Goal: Task Accomplishment & Management: Manage account settings

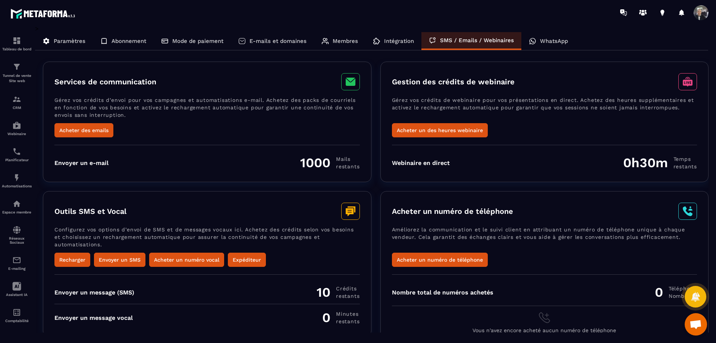
scroll to position [12, 0]
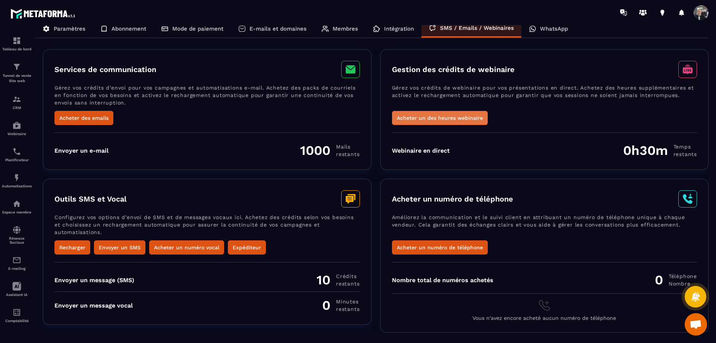
click at [463, 117] on button "Acheter un des heures webinaire" at bounding box center [440, 118] width 96 height 14
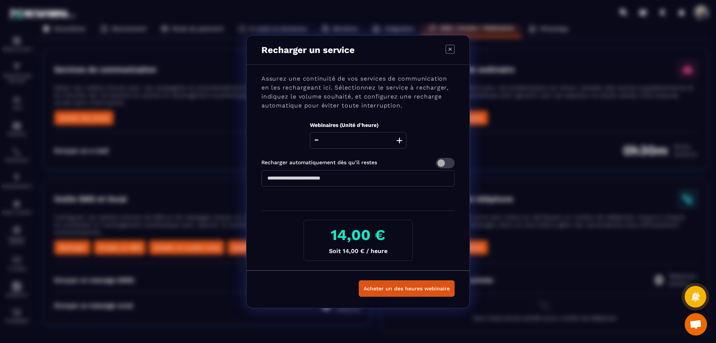
click at [367, 176] on input "**" at bounding box center [357, 178] width 193 height 16
click at [390, 157] on div "Assurez une continuité de vos services de communication en les rechargeant ici.…" at bounding box center [357, 167] width 223 height 205
click at [401, 141] on button "+" at bounding box center [399, 140] width 10 height 16
click at [319, 142] on button "-" at bounding box center [316, 140] width 9 height 16
type input "*"
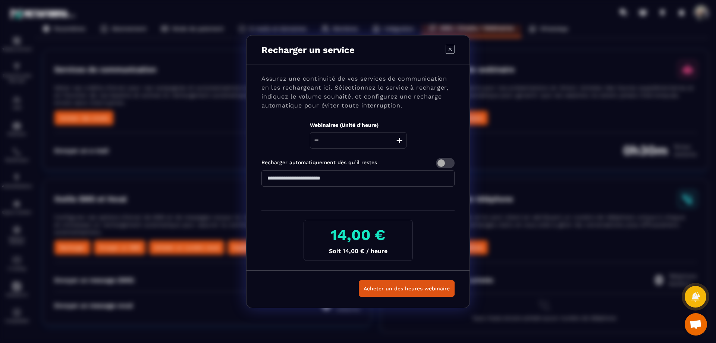
click at [448, 51] on icon "Modal window" at bounding box center [449, 49] width 9 height 9
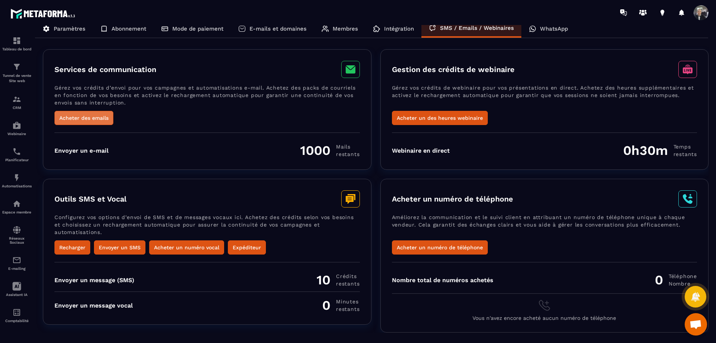
click at [73, 118] on button "Acheter des emails" at bounding box center [83, 118] width 59 height 14
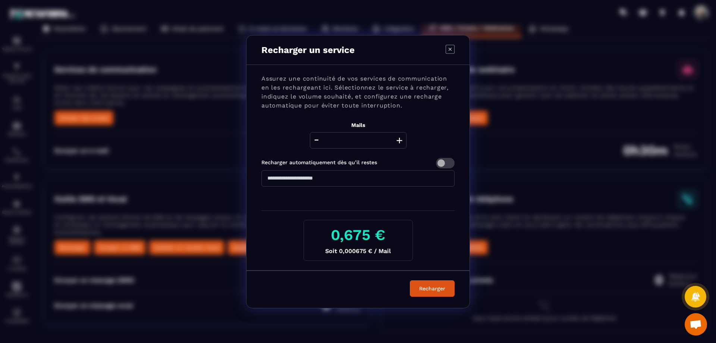
click at [401, 137] on button "+" at bounding box center [399, 140] width 10 height 16
click at [314, 140] on button "-" at bounding box center [316, 140] width 9 height 16
click at [399, 139] on button "+" at bounding box center [399, 140] width 10 height 16
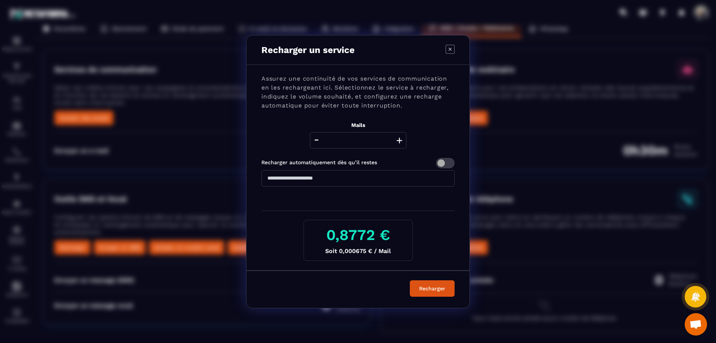
click at [399, 139] on button "+" at bounding box center [399, 140] width 10 height 16
click at [314, 141] on button "-" at bounding box center [316, 140] width 9 height 16
click at [315, 141] on button "-" at bounding box center [316, 140] width 9 height 16
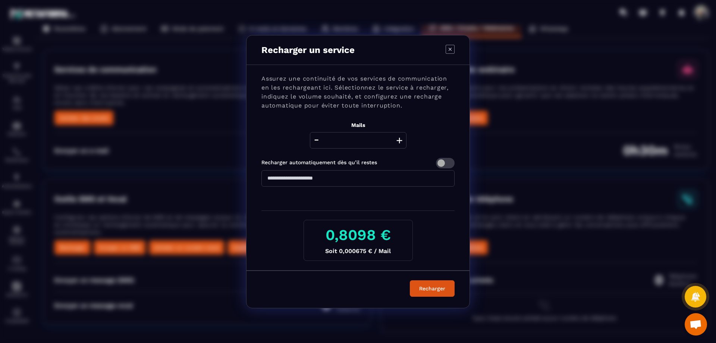
click at [315, 141] on button "-" at bounding box center [316, 140] width 9 height 16
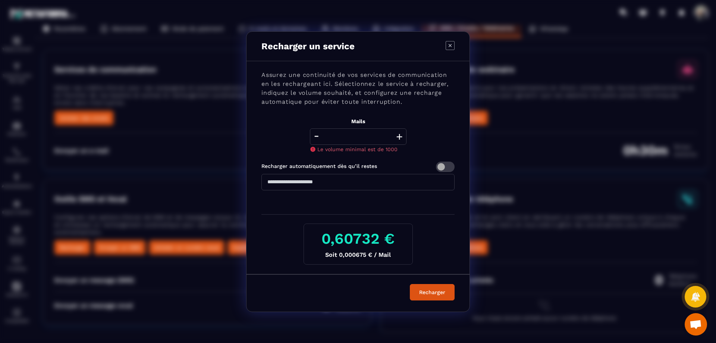
click at [401, 138] on button "+" at bounding box center [399, 136] width 10 height 16
type input "****"
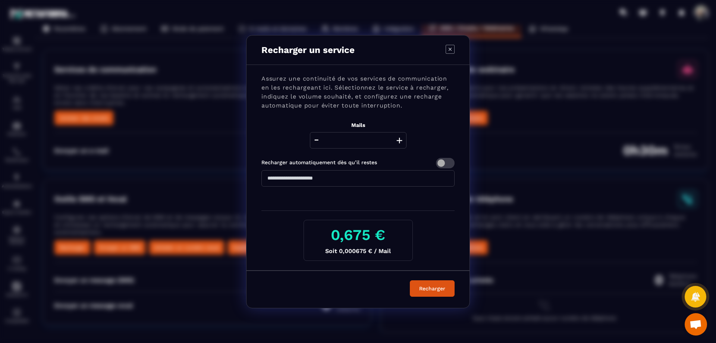
click at [448, 50] on icon "Modal window" at bounding box center [449, 49] width 9 height 9
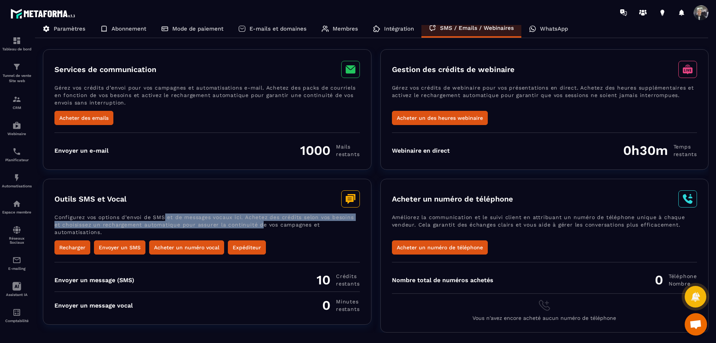
drag, startPoint x: 164, startPoint y: 215, endPoint x: 260, endPoint y: 226, distance: 96.4
click at [260, 226] on p "Configurez vos options d’envoi de SMS et de messages vocaux ici. Achetez des cr…" at bounding box center [206, 226] width 305 height 27
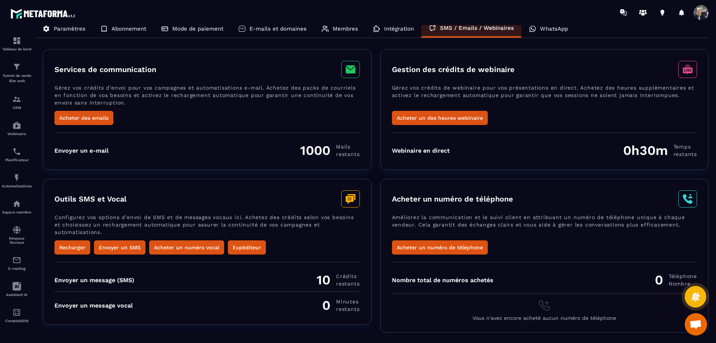
click at [264, 226] on p "Configurez vos options d’envoi de SMS et de messages vocaux ici. Achetez des cr…" at bounding box center [206, 226] width 305 height 27
click at [77, 247] on button "Recharger" at bounding box center [72, 247] width 36 height 14
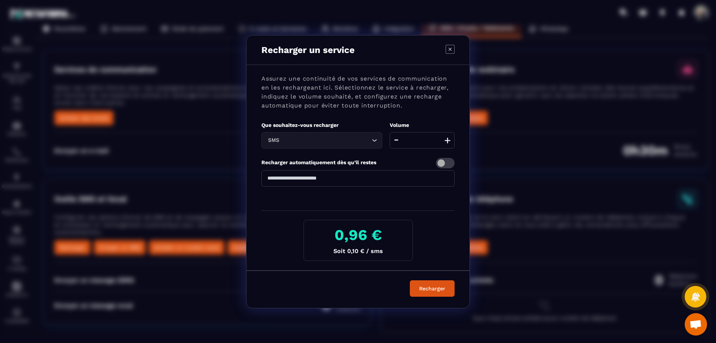
click at [353, 143] on input "Search for option" at bounding box center [325, 140] width 89 height 8
click at [371, 118] on div "Assurez une continuité de vos services de communication en les rechargeant ici.…" at bounding box center [357, 167] width 223 height 205
click at [443, 143] on button "+" at bounding box center [447, 140] width 10 height 16
click at [395, 140] on button "-" at bounding box center [395, 140] width 9 height 16
click at [447, 140] on button "+" at bounding box center [447, 140] width 10 height 16
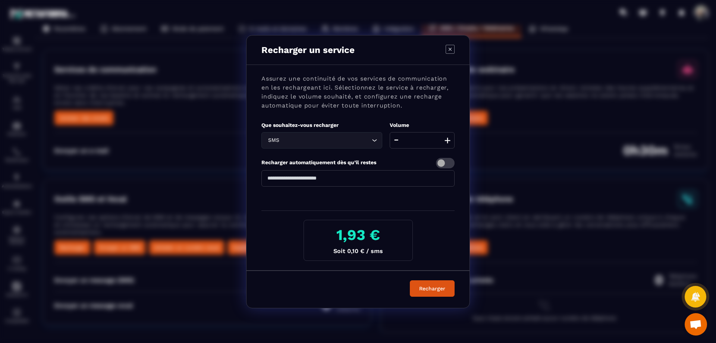
click at [447, 140] on button "+" at bounding box center [447, 140] width 10 height 16
click at [396, 141] on button "-" at bounding box center [395, 140] width 9 height 16
click at [395, 141] on button "-" at bounding box center [395, 140] width 9 height 16
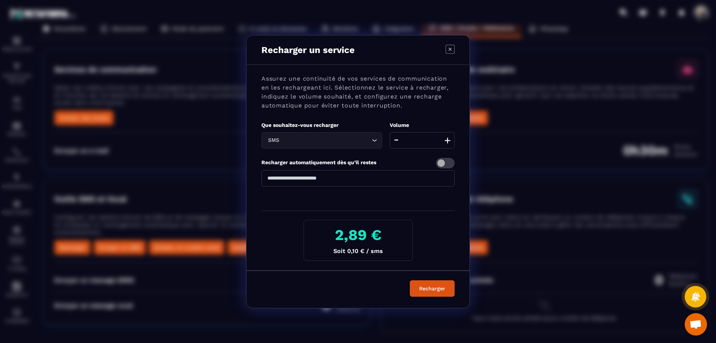
click at [395, 141] on button "-" at bounding box center [395, 140] width 9 height 16
type input "**"
click at [449, 48] on icon "Modal window" at bounding box center [449, 49] width 9 height 9
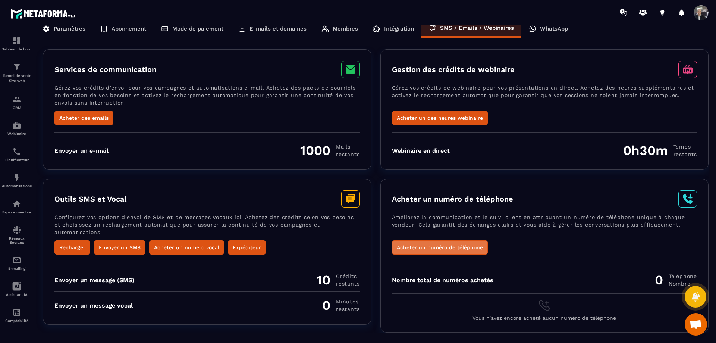
click at [448, 246] on button "Acheter un numéro de téléphone" at bounding box center [440, 247] width 96 height 14
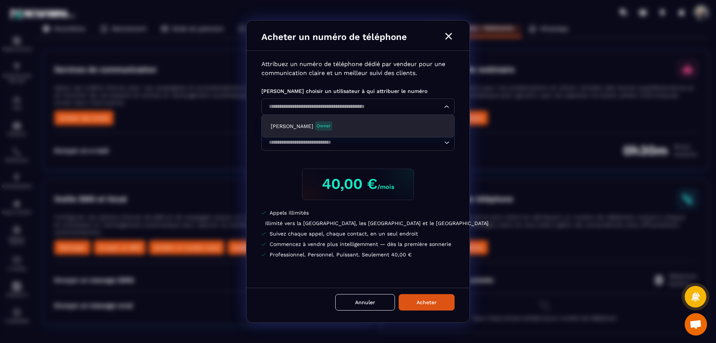
click at [360, 107] on input "Search for option" at bounding box center [354, 107] width 176 height 8
click at [400, 79] on div "Attribuez un numéro de téléphone dédié par vendeur pour une communication clair…" at bounding box center [357, 169] width 223 height 237
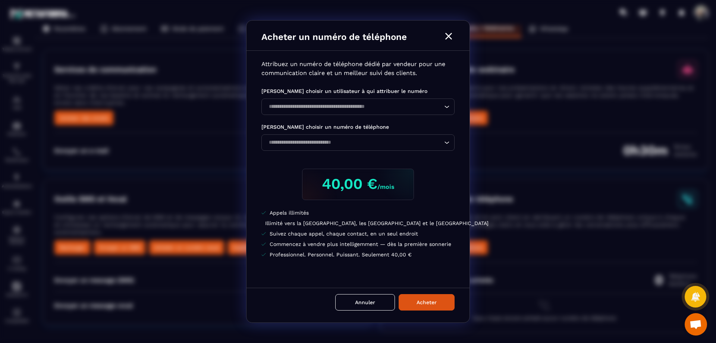
click at [353, 103] on input "Search for option" at bounding box center [354, 107] width 176 height 8
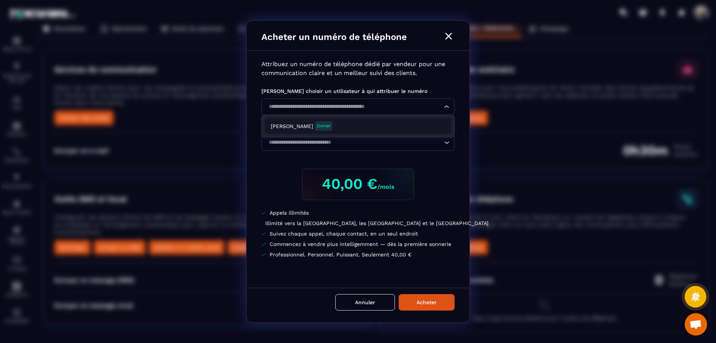
click at [348, 130] on div "[PERSON_NAME] Owner" at bounding box center [358, 125] width 174 height 9
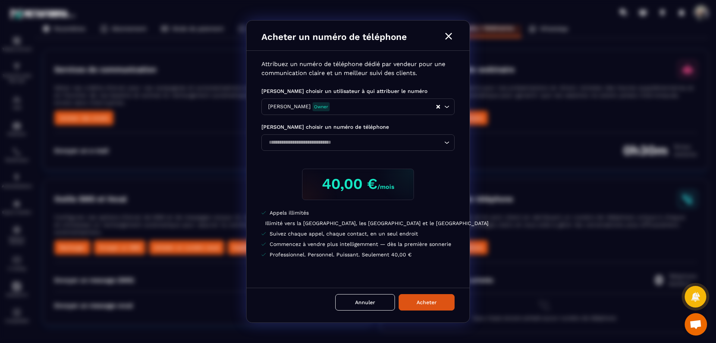
click at [347, 138] on div "Loading..." at bounding box center [357, 142] width 193 height 16
click at [427, 199] on div "Attribuez un numéro de téléphone dédié par vendeur pour une communication clair…" at bounding box center [357, 169] width 223 height 237
click at [368, 144] on input "Search for option" at bounding box center [354, 142] width 176 height 8
type input "**********"
click at [445, 214] on li "Appels illimités" at bounding box center [357, 212] width 193 height 7
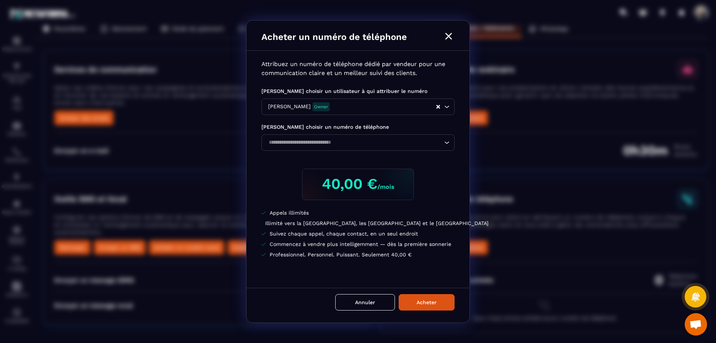
click at [409, 144] on input "Search for option" at bounding box center [354, 142] width 176 height 8
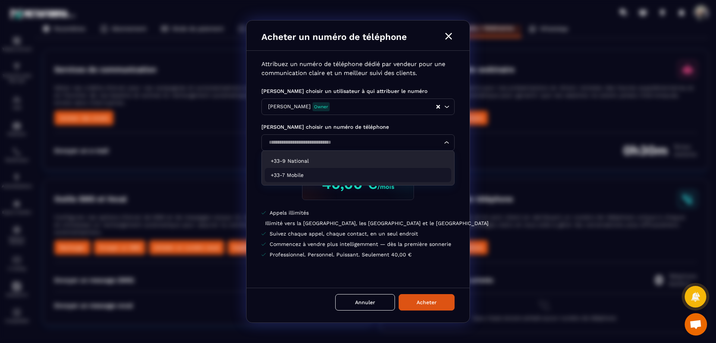
click at [308, 176] on p "+33-7 Mobile" at bounding box center [358, 174] width 174 height 7
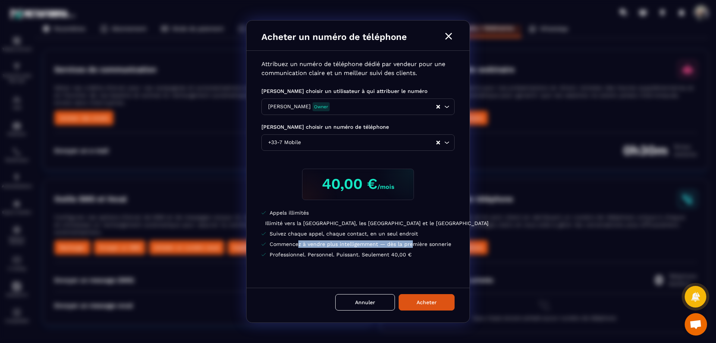
drag, startPoint x: 297, startPoint y: 245, endPoint x: 411, endPoint y: 245, distance: 113.7
click at [411, 245] on li "Commencez à vendre plus intelligemment — dès la première sonnerie" at bounding box center [357, 243] width 193 height 7
drag, startPoint x: 283, startPoint y: 256, endPoint x: 387, endPoint y: 256, distance: 104.4
click at [371, 255] on li "Professionnel. Personnel. Puissant. Seulement 40,00 €" at bounding box center [357, 254] width 193 height 7
click at [387, 256] on li "Professionnel. Personnel. Puissant. Seulement 40,00 €" at bounding box center [357, 254] width 193 height 7
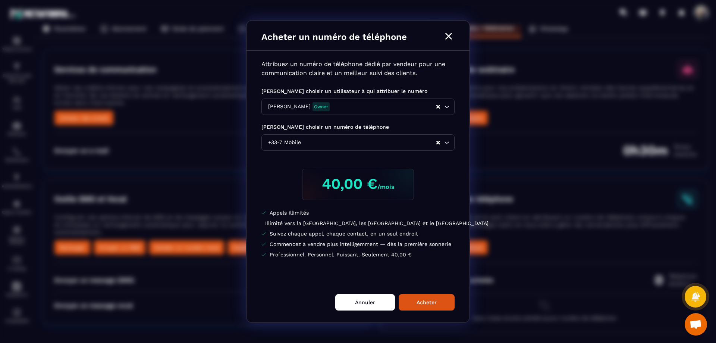
click at [344, 306] on button "Annuler" at bounding box center [365, 302] width 60 height 16
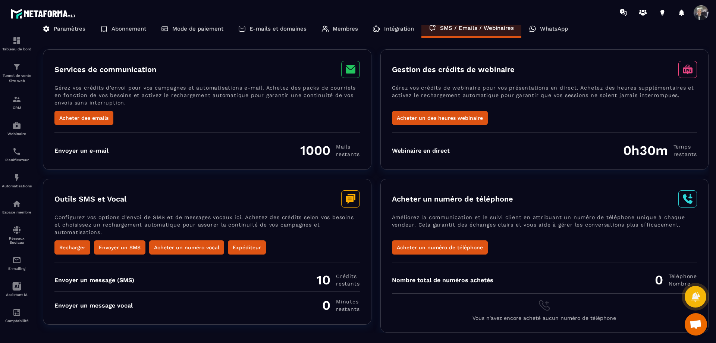
click at [77, 25] on div "Paramètres" at bounding box center [64, 29] width 58 height 18
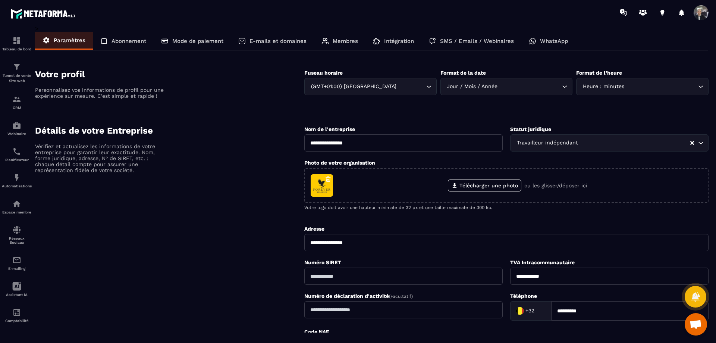
click at [541, 143] on div "Travailleur indépendant" at bounding box center [602, 143] width 176 height 8
click at [287, 129] on h4 "Détails de votre Entreprise" at bounding box center [169, 130] width 269 height 10
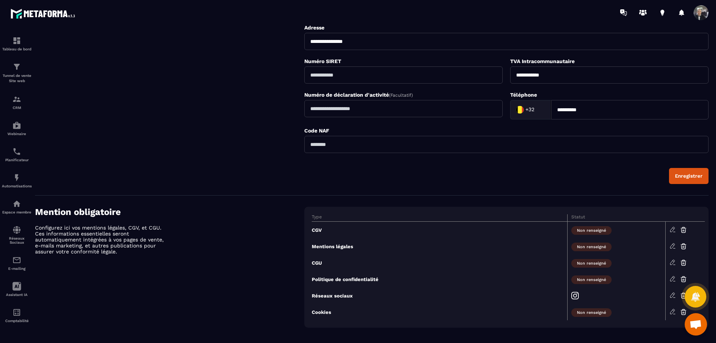
scroll to position [207, 0]
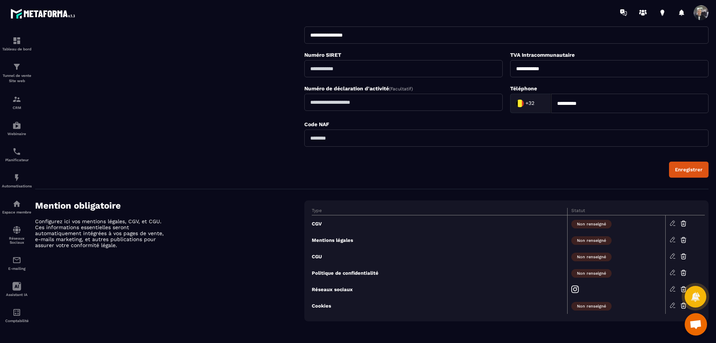
click at [301, 163] on div "Détails de votre Entreprise Vérifiez et actualisez les informations de votre en…" at bounding box center [169, 47] width 269 height 259
click at [671, 303] on icon at bounding box center [672, 305] width 7 height 7
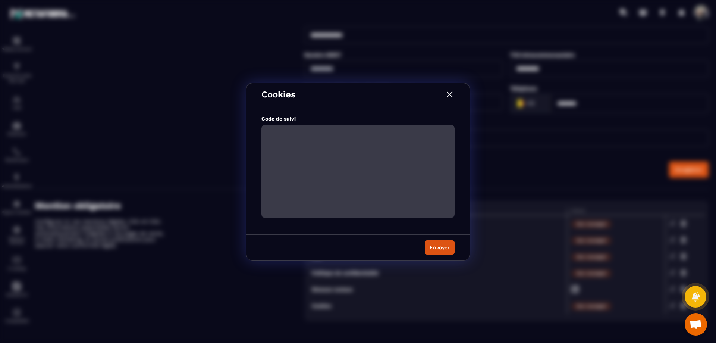
click at [283, 129] on textarea "Modal window" at bounding box center [357, 171] width 193 height 93
click at [449, 94] on img "Modal window" at bounding box center [450, 94] width 10 height 10
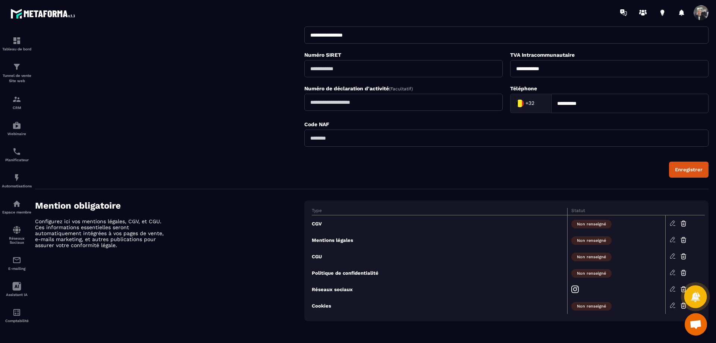
click at [689, 293] on div at bounding box center [695, 296] width 23 height 23
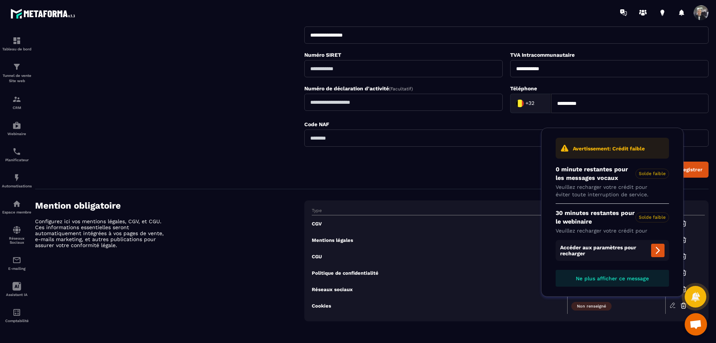
click at [614, 280] on span "Ne plus afficher ce message" at bounding box center [612, 278] width 73 height 6
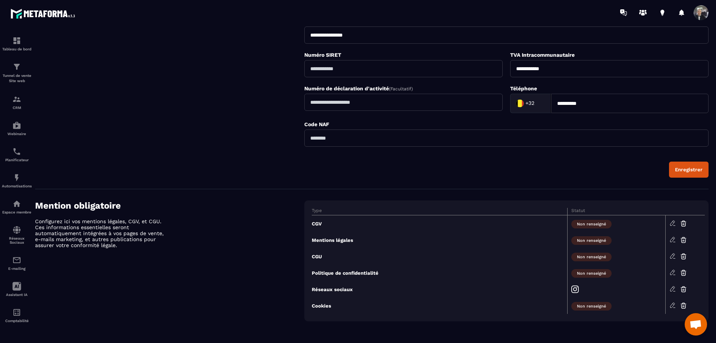
click at [674, 306] on icon at bounding box center [672, 305] width 7 height 7
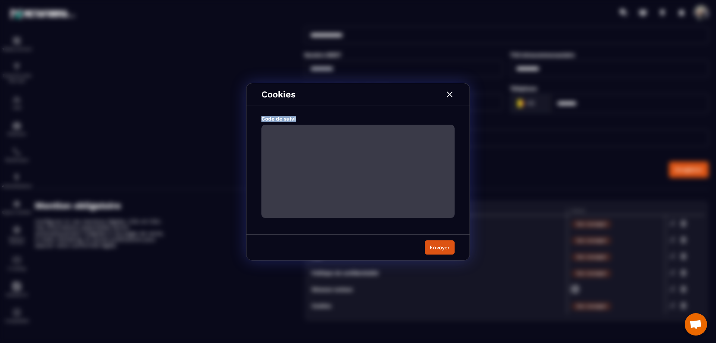
drag, startPoint x: 302, startPoint y: 118, endPoint x: 260, endPoint y: 115, distance: 41.8
click at [260, 115] on div "Code de suivi" at bounding box center [357, 172] width 223 height 125
copy p "Code de suivi"
click at [449, 93] on img "Modal window" at bounding box center [450, 94] width 10 height 10
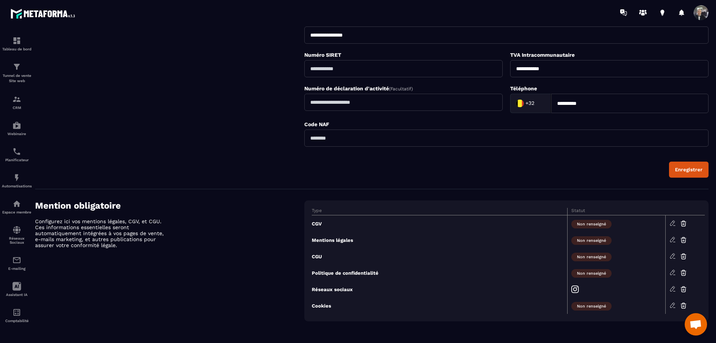
click at [674, 307] on icon at bounding box center [672, 305] width 7 height 7
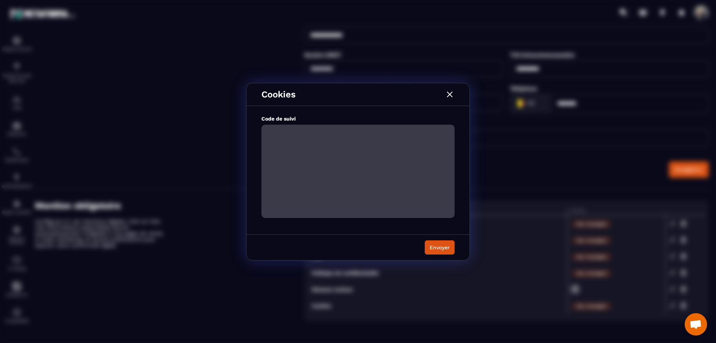
click at [448, 93] on img "Modal window" at bounding box center [450, 94] width 10 height 10
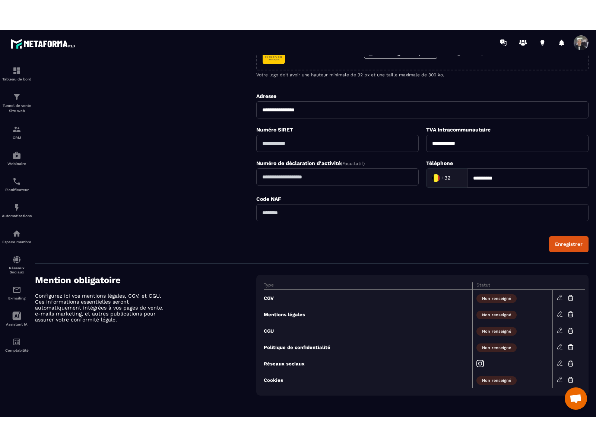
scroll to position [103, 0]
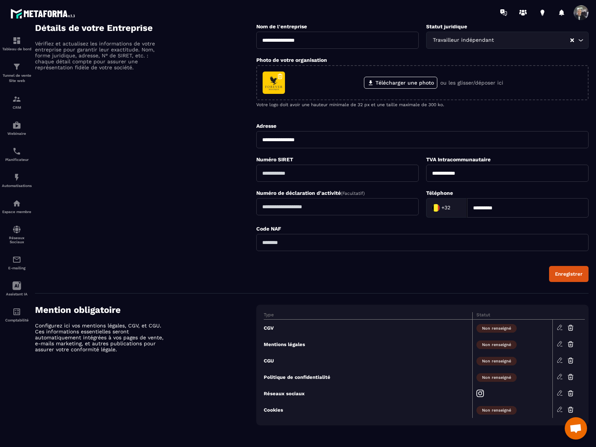
click at [560, 342] on icon at bounding box center [560, 409] width 7 height 7
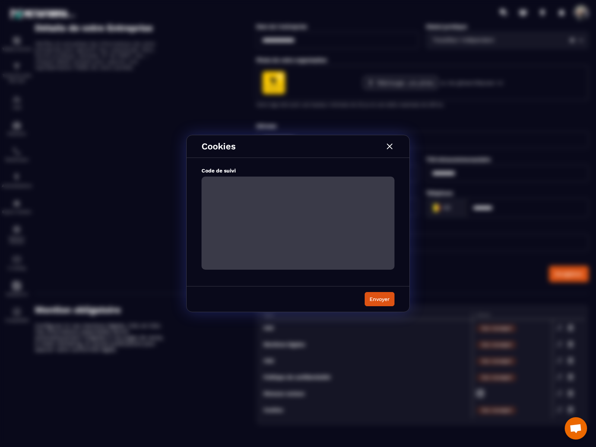
click at [278, 197] on textarea "Modal window" at bounding box center [298, 223] width 193 height 93
drag, startPoint x: 242, startPoint y: 169, endPoint x: 199, endPoint y: 167, distance: 42.5
click at [199, 167] on div "Code de suivi" at bounding box center [298, 224] width 223 height 125
click at [247, 169] on p "Code de suivi" at bounding box center [298, 171] width 193 height 6
click at [249, 192] on textarea "Modal window" at bounding box center [298, 223] width 193 height 93
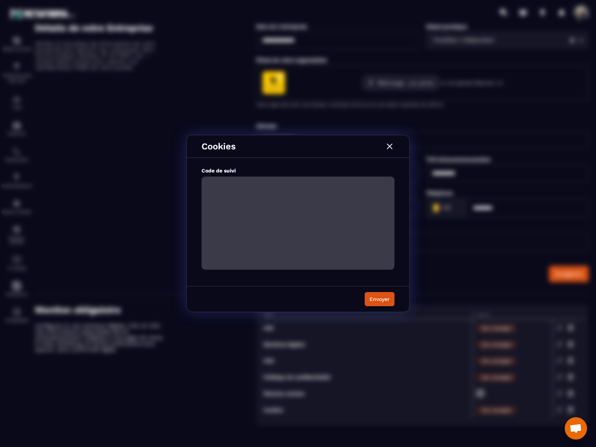
click at [393, 145] on img "Modal window" at bounding box center [390, 147] width 10 height 10
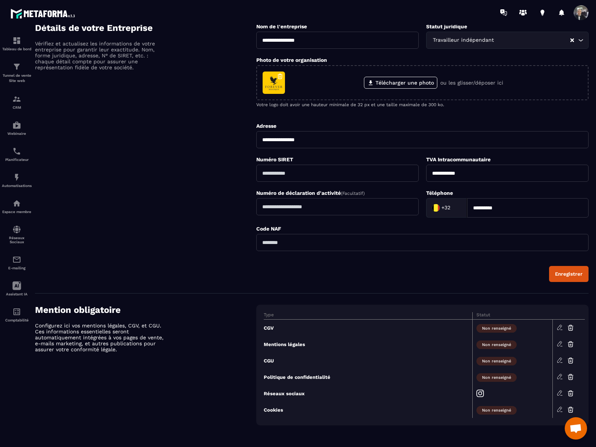
click at [560, 327] on icon at bounding box center [560, 327] width 4 height 5
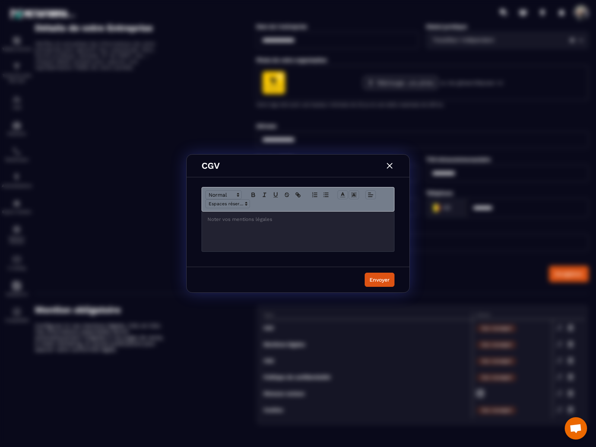
click at [314, 221] on p "Modal window" at bounding box center [298, 219] width 181 height 7
click at [390, 164] on img "Modal window" at bounding box center [390, 166] width 10 height 10
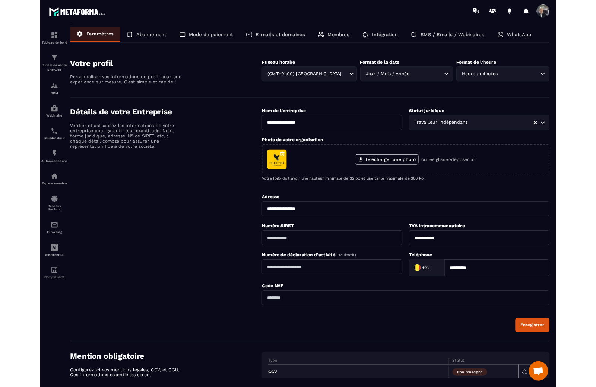
scroll to position [0, 0]
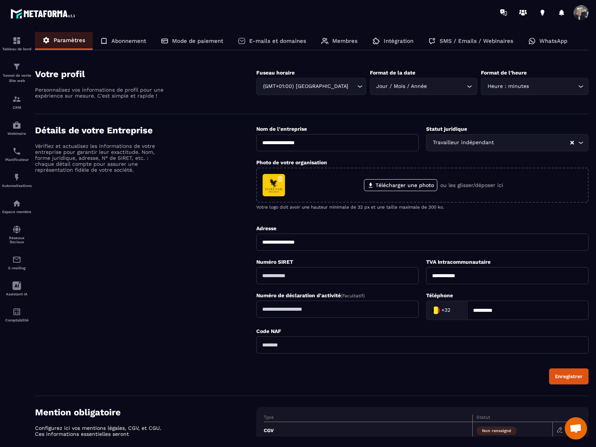
click at [125, 38] on p "Abonnement" at bounding box center [128, 41] width 35 height 7
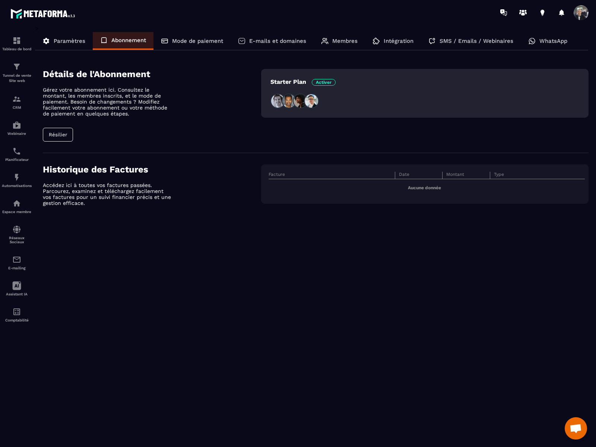
click at [329, 81] on span "Activer" at bounding box center [324, 82] width 24 height 7
click at [192, 40] on p "Mode de paiement" at bounding box center [197, 41] width 51 height 7
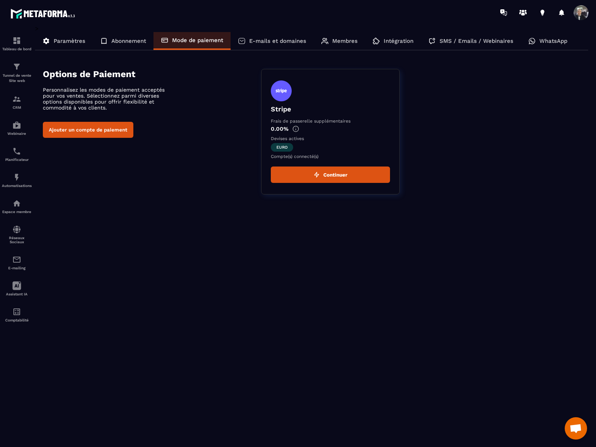
click at [332, 171] on button "Continuer" at bounding box center [330, 175] width 119 height 16
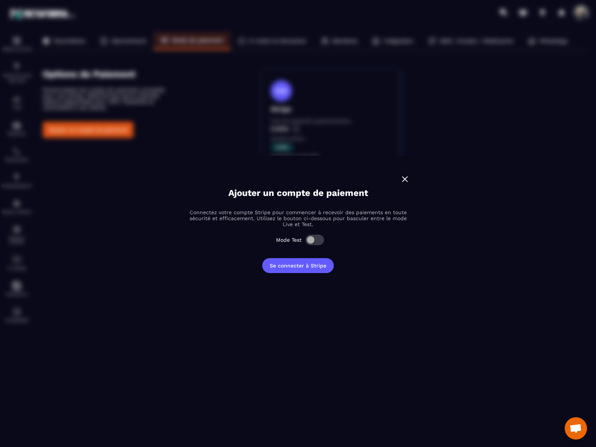
click at [404, 176] on img "Modal window" at bounding box center [405, 179] width 10 height 10
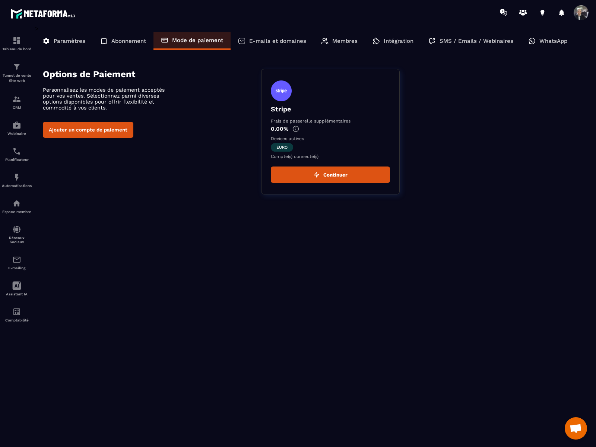
click at [270, 39] on p "E-mails et domaines" at bounding box center [277, 41] width 57 height 7
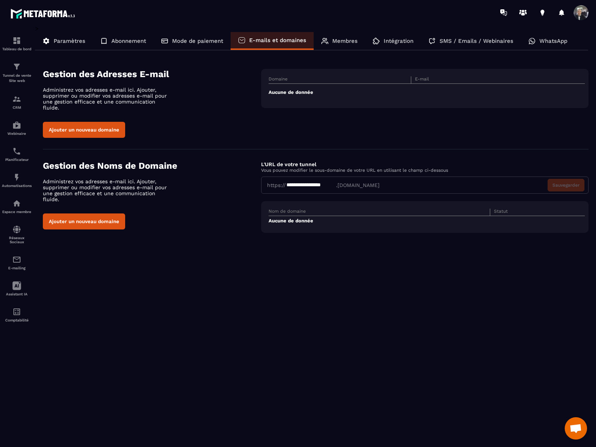
click at [104, 124] on button "Ajouter un nouveau domaine" at bounding box center [84, 130] width 82 height 16
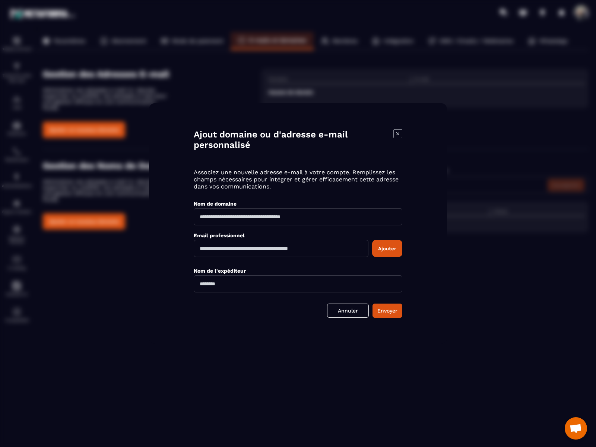
click at [400, 133] on icon "Modal window" at bounding box center [398, 133] width 9 height 9
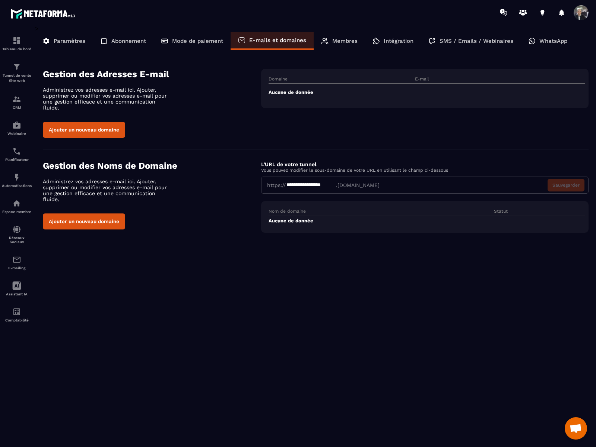
click at [343, 38] on p "Membres" at bounding box center [345, 41] width 25 height 7
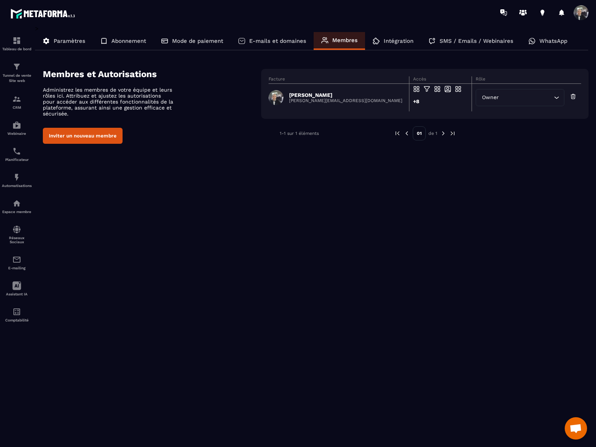
click at [258, 40] on p "E-mails et domaines" at bounding box center [277, 41] width 57 height 7
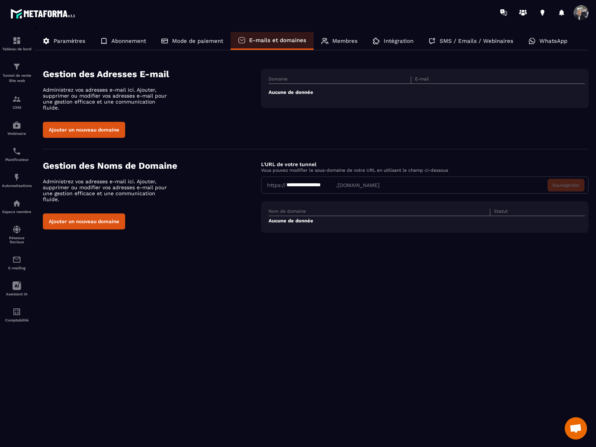
click at [576, 342] on span "Ouvrir le chat" at bounding box center [576, 429] width 22 height 22
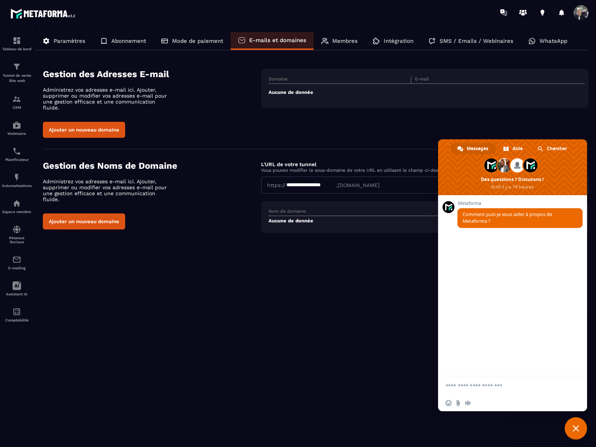
click at [375, 280] on div "**********" at bounding box center [312, 231] width 554 height 412
click at [355, 269] on div "**********" at bounding box center [312, 231] width 554 height 412
click at [579, 342] on span "Fermer le chat" at bounding box center [576, 428] width 7 height 7
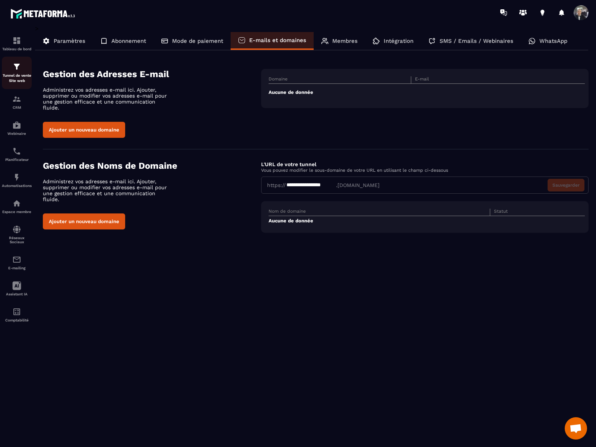
click at [12, 70] on div "Tunnel de vente Site web" at bounding box center [17, 72] width 30 height 21
click at [18, 43] on img at bounding box center [16, 40] width 9 height 9
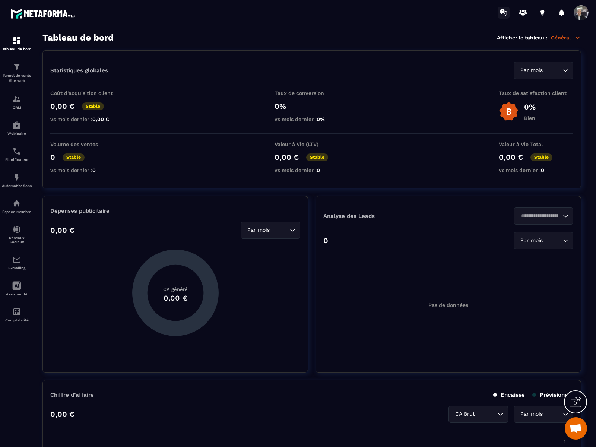
click at [506, 13] on icon at bounding box center [504, 13] width 12 height 12
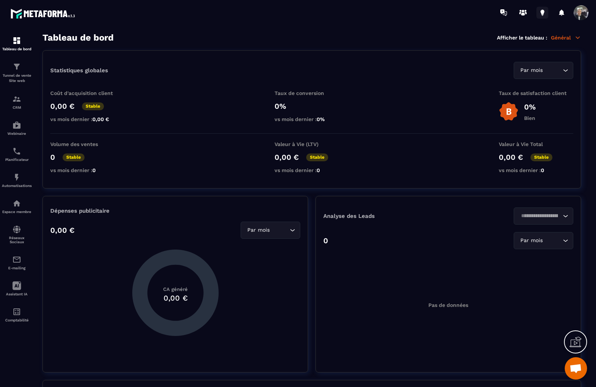
click at [542, 12] on icon at bounding box center [543, 11] width 4 height 5
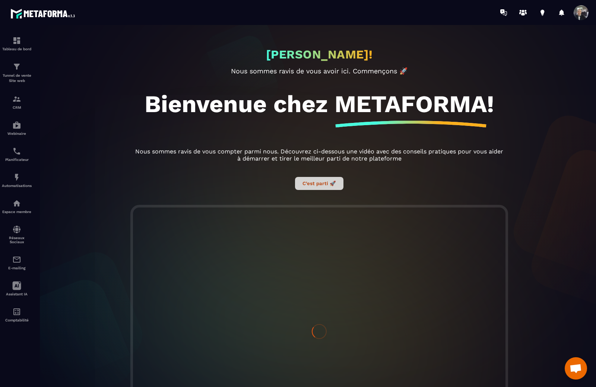
click at [317, 184] on button "C’est parti 🚀" at bounding box center [319, 183] width 48 height 13
click at [321, 188] on button "C’est parti 🚀" at bounding box center [319, 183] width 48 height 13
click at [318, 187] on button "C’est parti 🚀" at bounding box center [319, 183] width 48 height 13
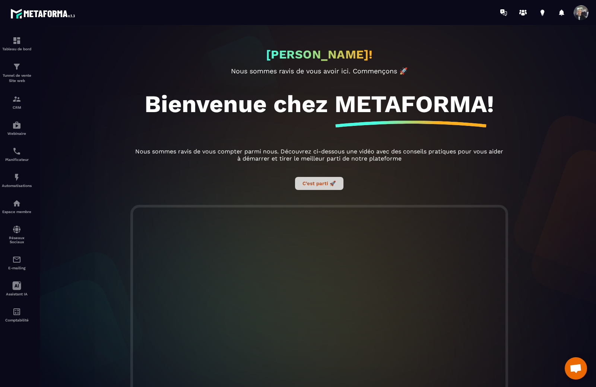
click at [318, 187] on button "C’est parti 🚀" at bounding box center [319, 183] width 48 height 13
click at [318, 186] on button "C’est parti 🚀" at bounding box center [319, 183] width 48 height 13
click at [318, 183] on button "C’est parti 🚀" at bounding box center [319, 183] width 48 height 13
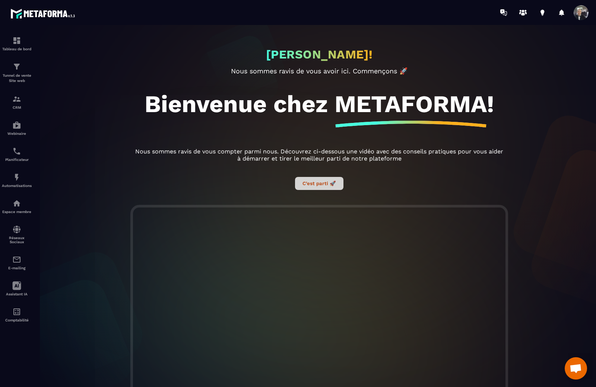
click at [318, 183] on button "C’est parti 🚀" at bounding box center [319, 183] width 48 height 13
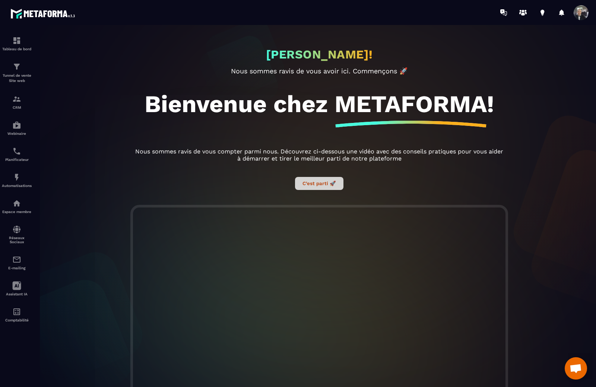
click at [316, 182] on button "C’est parti 🚀" at bounding box center [319, 183] width 48 height 13
click at [316, 189] on button "C’est parti 🚀" at bounding box center [319, 183] width 48 height 13
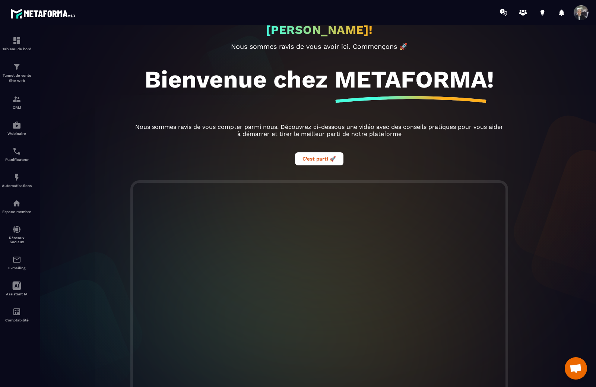
scroll to position [92, 0]
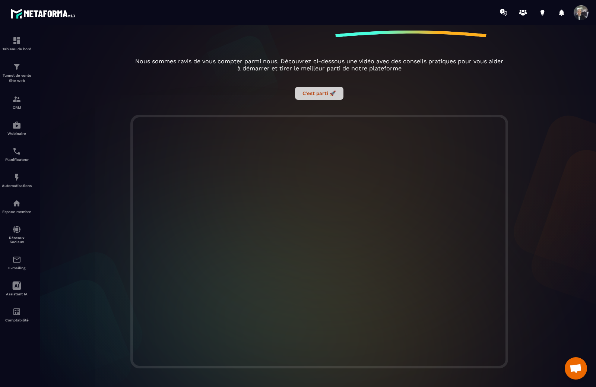
click at [321, 92] on button "C’est parti 🚀" at bounding box center [319, 93] width 48 height 13
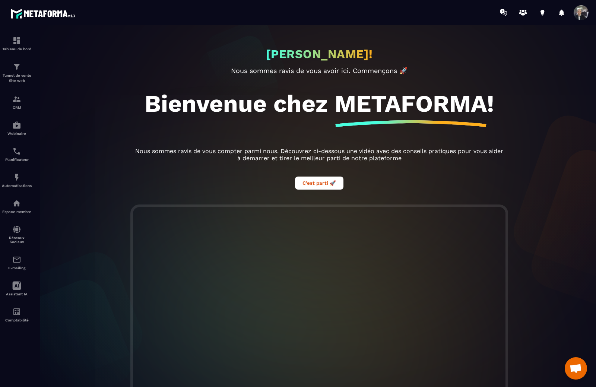
scroll to position [0, 0]
click at [325, 189] on button "C’est parti 🚀" at bounding box center [319, 183] width 48 height 13
click at [322, 186] on button "C’est parti 🚀" at bounding box center [319, 183] width 48 height 13
click at [317, 182] on button "C’est parti 🚀" at bounding box center [319, 183] width 48 height 13
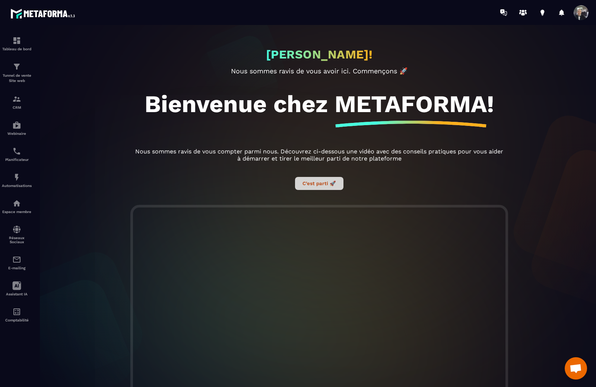
click at [317, 182] on button "C’est parti 🚀" at bounding box center [319, 183] width 48 height 13
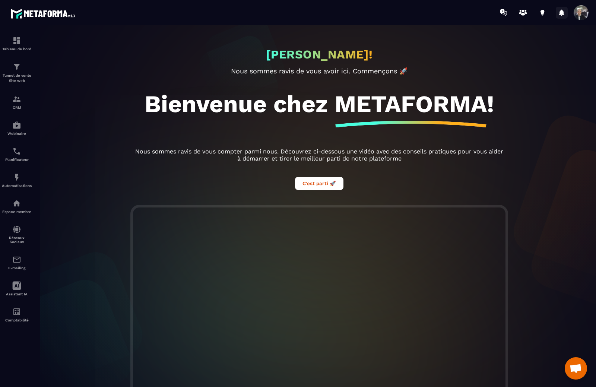
click at [562, 14] on icon at bounding box center [562, 12] width 5 height 6
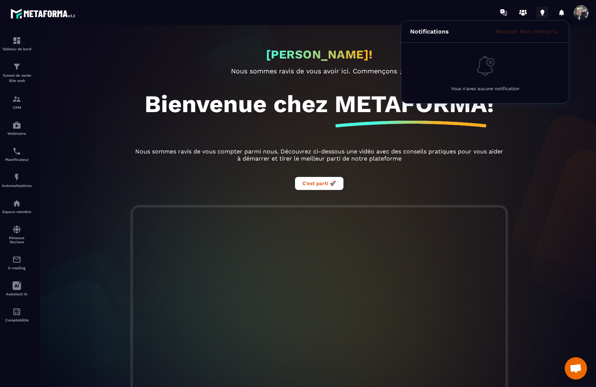
click at [542, 10] on icon at bounding box center [543, 13] width 12 height 12
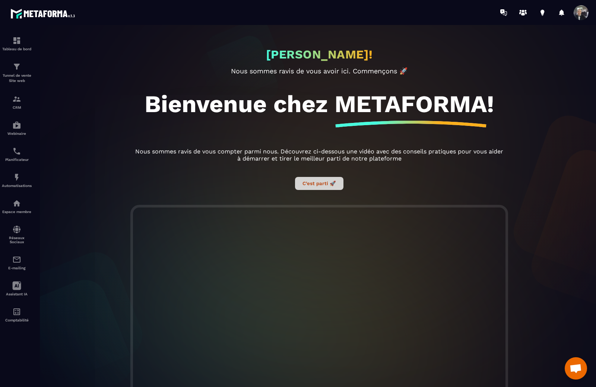
click at [311, 189] on button "C’est parti 🚀" at bounding box center [319, 183] width 48 height 13
click at [21, 45] on div "Tableau de bord" at bounding box center [17, 43] width 30 height 15
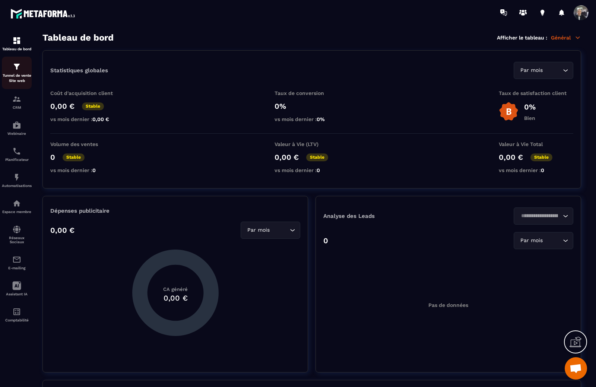
click at [20, 66] on img at bounding box center [16, 66] width 9 height 9
click at [19, 67] on img at bounding box center [16, 66] width 9 height 9
click at [280, 32] on section "Tableau de bord Tunnel de vente Site web CRM Webinaire Planificateur Automatisa…" at bounding box center [298, 210] width 596 height 370
click at [16, 69] on img at bounding box center [16, 66] width 9 height 9
click at [15, 67] on img at bounding box center [16, 66] width 9 height 9
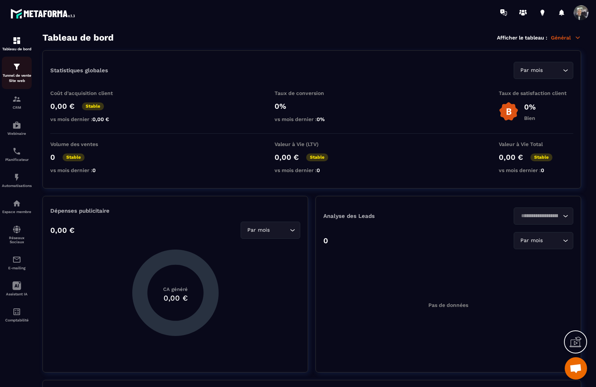
click at [19, 72] on div "Tunnel de vente Site web" at bounding box center [17, 72] width 30 height 21
click at [16, 69] on img at bounding box center [16, 66] width 9 height 9
